Goal: Transaction & Acquisition: Purchase product/service

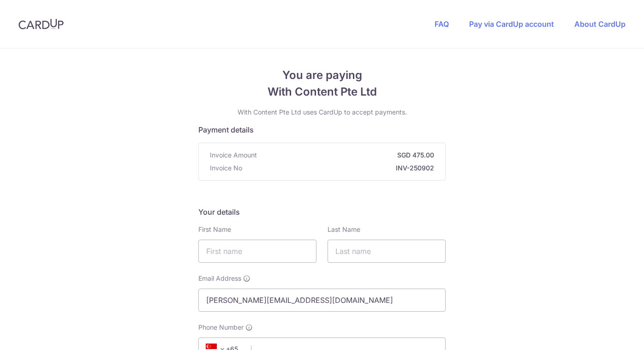
click at [256, 239] on input "text" at bounding box center [257, 250] width 118 height 23
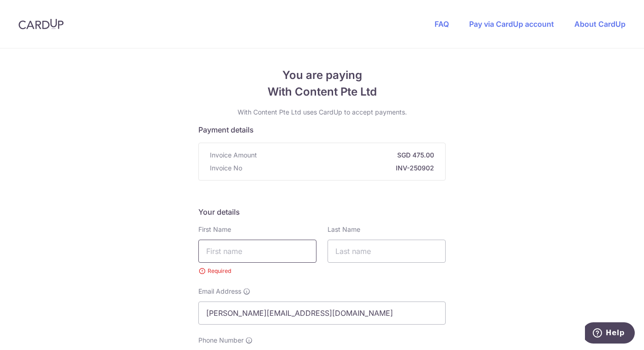
scroll to position [138, 0]
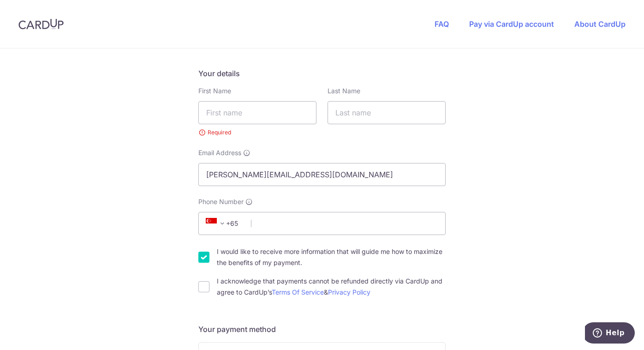
click at [249, 128] on small "Required" at bounding box center [257, 132] width 118 height 9
click at [252, 119] on input "text" at bounding box center [257, 112] width 118 height 23
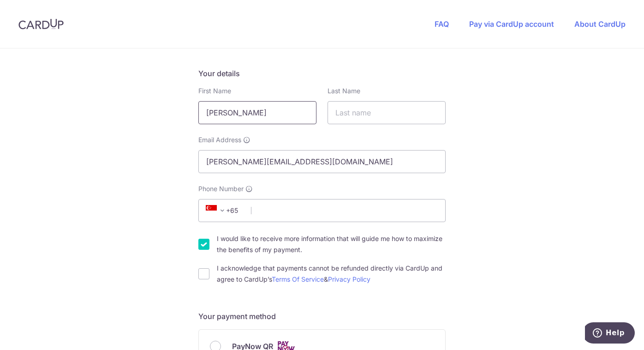
type input "[PERSON_NAME]"
type input "Tan"
drag, startPoint x: 310, startPoint y: 163, endPoint x: 134, endPoint y: 155, distance: 175.9
type input "[EMAIL_ADDRESS][DOMAIN_NAME]"
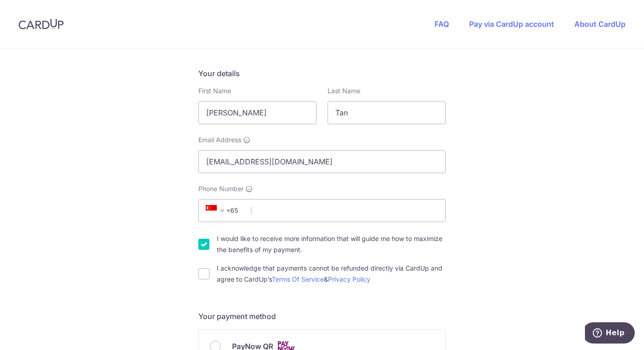
drag, startPoint x: 229, startPoint y: 205, endPoint x: 238, endPoint y: 220, distance: 17.4
click at [229, 205] on span "+65" at bounding box center [224, 210] width 42 height 11
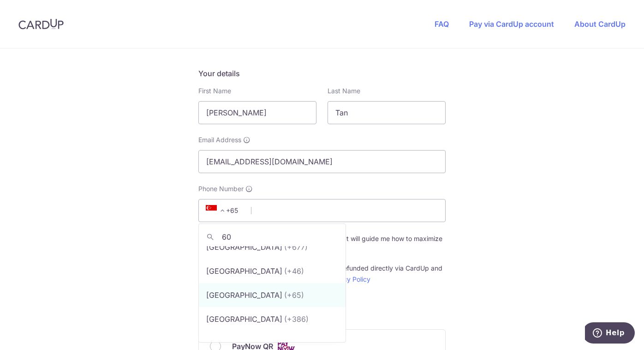
scroll to position [0, 0]
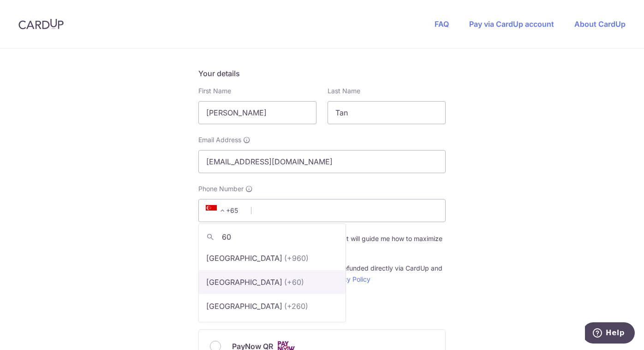
type input "60"
select select "159"
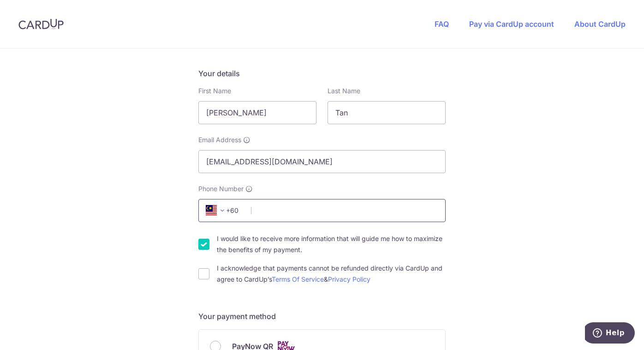
click at [314, 212] on input "Phone Number" at bounding box center [321, 210] width 247 height 23
type input "143332207"
click at [202, 242] on input "I would like to receive more information that will guide me how to maximize the…" at bounding box center [203, 243] width 11 height 11
checkbox input "false"
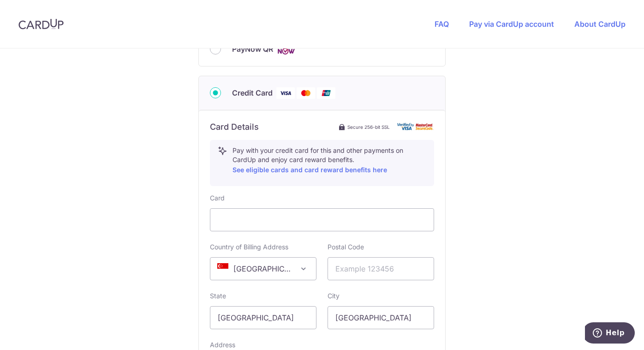
scroll to position [461, 0]
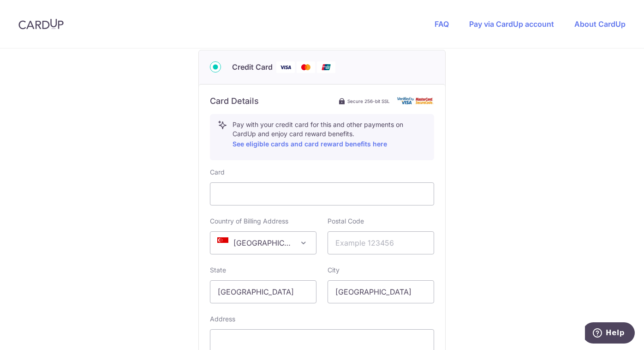
click at [295, 237] on span "[GEOGRAPHIC_DATA]" at bounding box center [263, 243] width 106 height 22
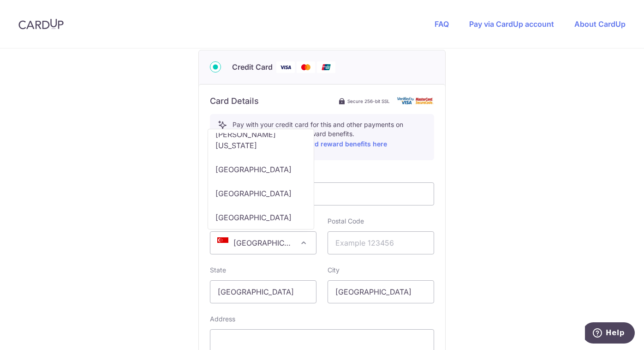
scroll to position [3273, 0]
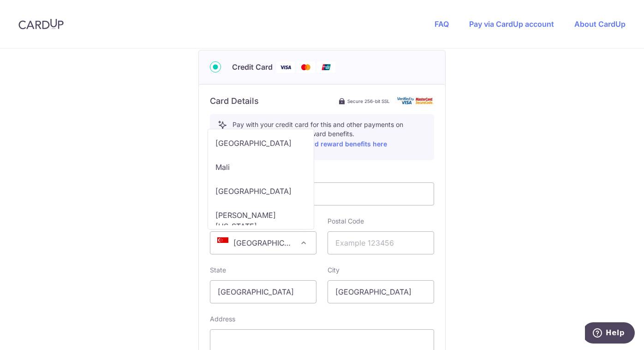
select select "MY"
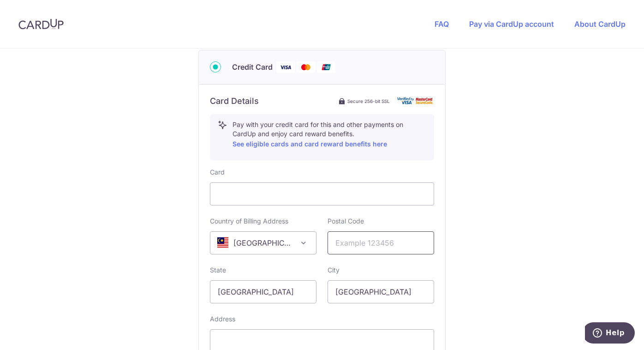
click at [364, 248] on input "text" at bounding box center [381, 242] width 107 height 23
type input "40150"
click at [476, 234] on div "You are paying With Content Pte Ltd With Content Pte Ltd uses CardUp to accept …" at bounding box center [322, 37] width 644 height 900
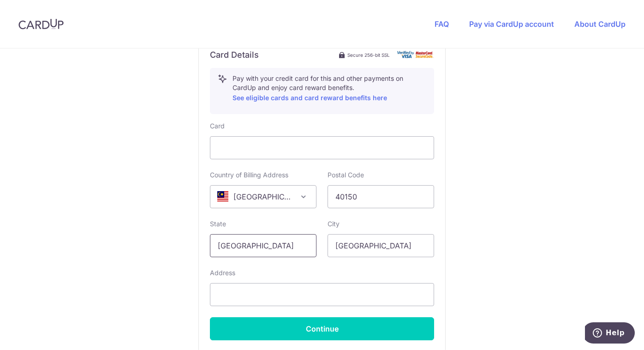
drag, startPoint x: 264, startPoint y: 243, endPoint x: 189, endPoint y: 245, distance: 75.7
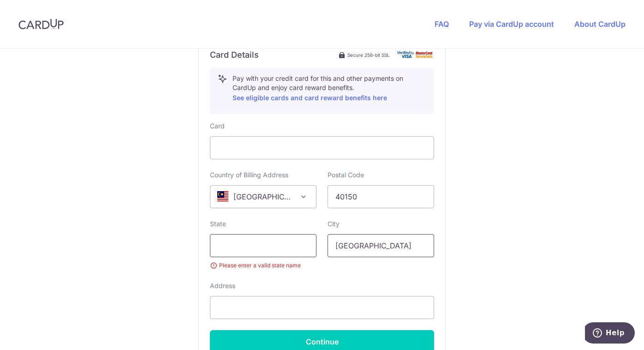
drag, startPoint x: 393, startPoint y: 245, endPoint x: 303, endPoint y: 242, distance: 90.5
click at [303, 242] on div "State Please enter a valid state name City [GEOGRAPHIC_DATA]" at bounding box center [321, 244] width 235 height 51
click at [272, 252] on input "text" at bounding box center [263, 245] width 107 height 23
type input "[GEOGRAPHIC_DATA]"
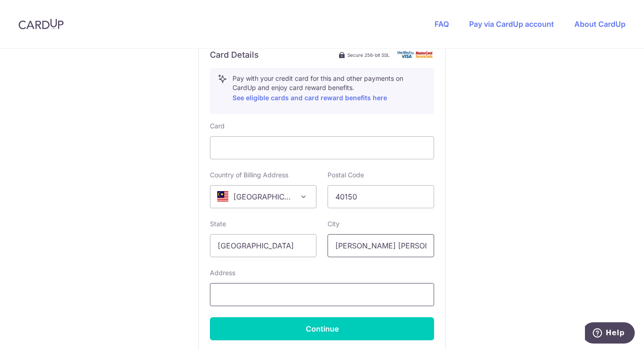
type input "[PERSON_NAME] [PERSON_NAME]"
click at [267, 287] on input "text" at bounding box center [322, 294] width 224 height 23
type input "A-5-5"
drag, startPoint x: 263, startPoint y: 294, endPoint x: 181, endPoint y: 285, distance: 82.6
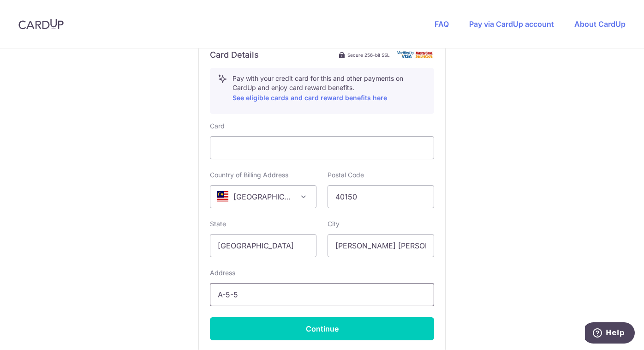
type input "A-5-5"
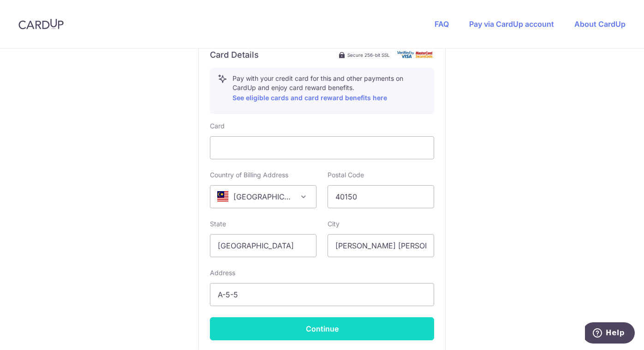
click at [366, 325] on button "Continue" at bounding box center [322, 328] width 224 height 23
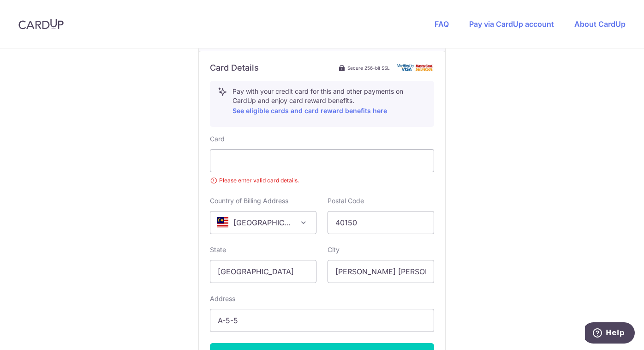
scroll to position [213, 0]
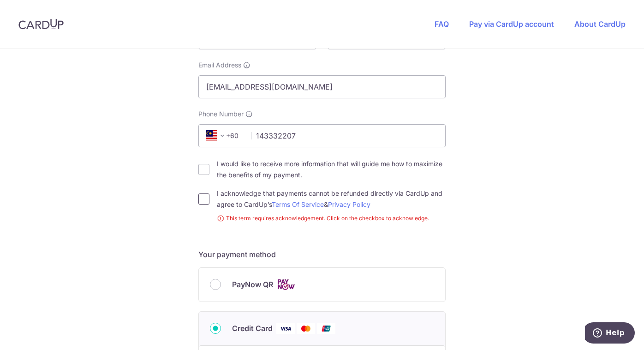
click at [200, 198] on input "I acknowledge that payments cannot be refunded directly via CardUp and agree to…" at bounding box center [203, 198] width 11 height 11
checkbox input "true"
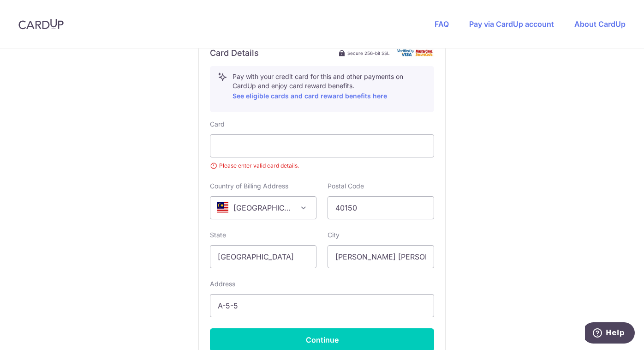
scroll to position [536, 0]
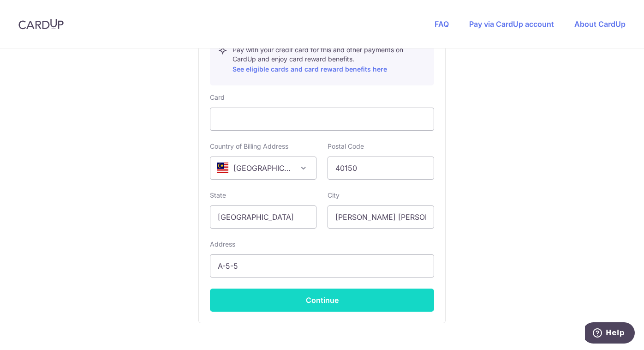
click at [326, 299] on button "Continue" at bounding box center [322, 299] width 224 height 23
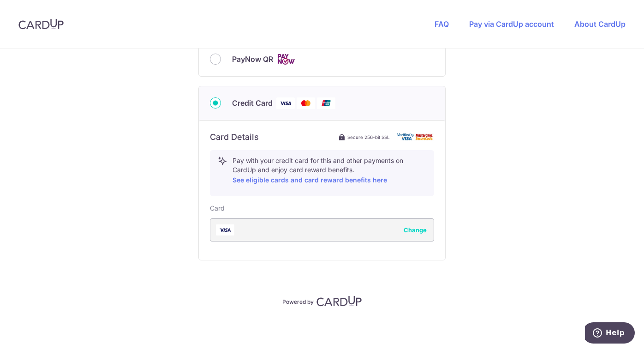
type input "**** 3141"
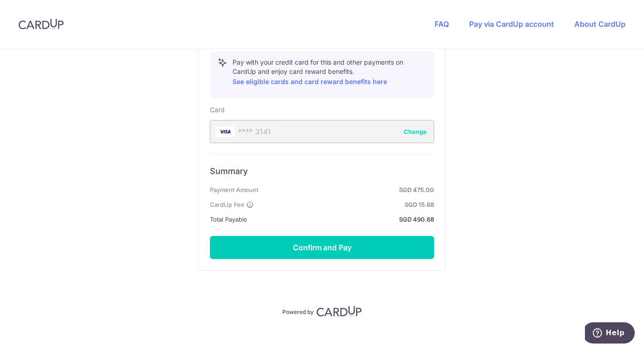
scroll to position [534, 0]
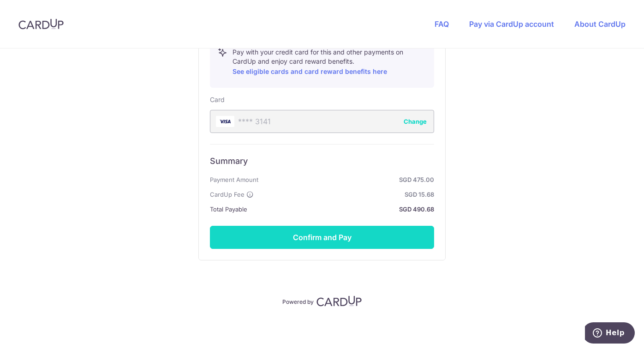
click at [367, 243] on button "Confirm and Pay" at bounding box center [322, 237] width 224 height 23
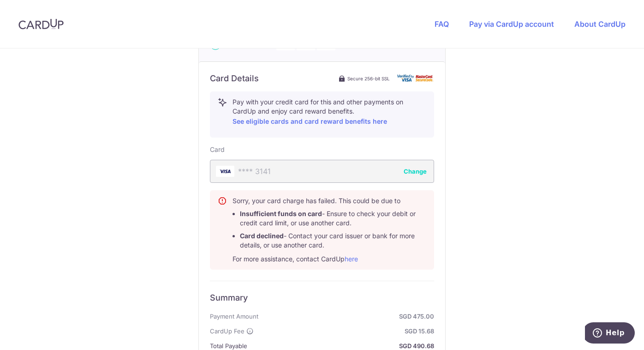
scroll to position [482, 0]
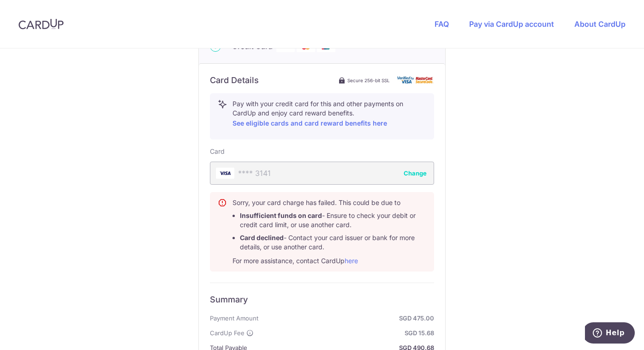
click at [420, 173] on button "Change" at bounding box center [415, 172] width 23 height 9
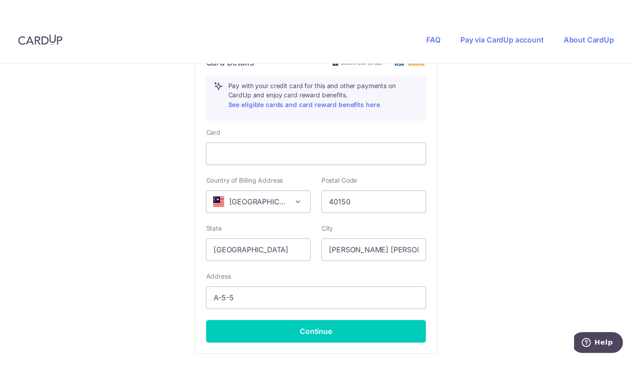
scroll to position [506, 0]
